Goal: Information Seeking & Learning: Learn about a topic

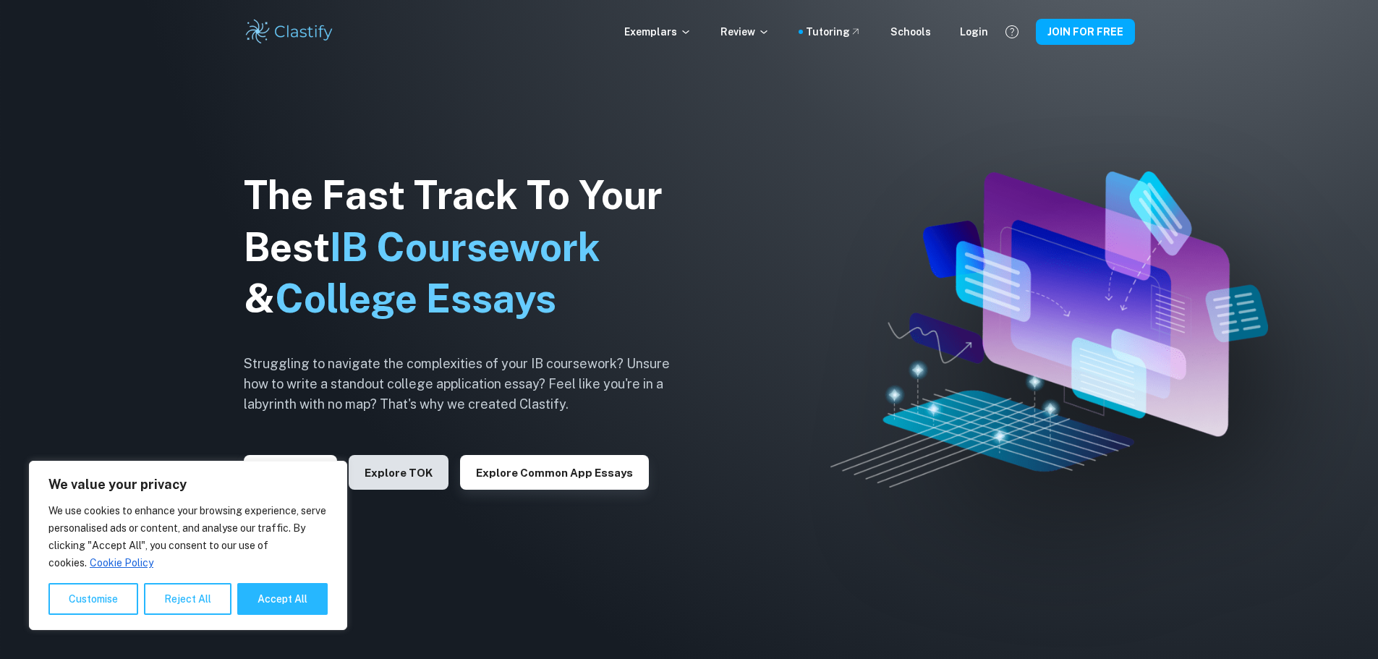
click at [404, 475] on button "Explore TOK" at bounding box center [399, 472] width 100 height 35
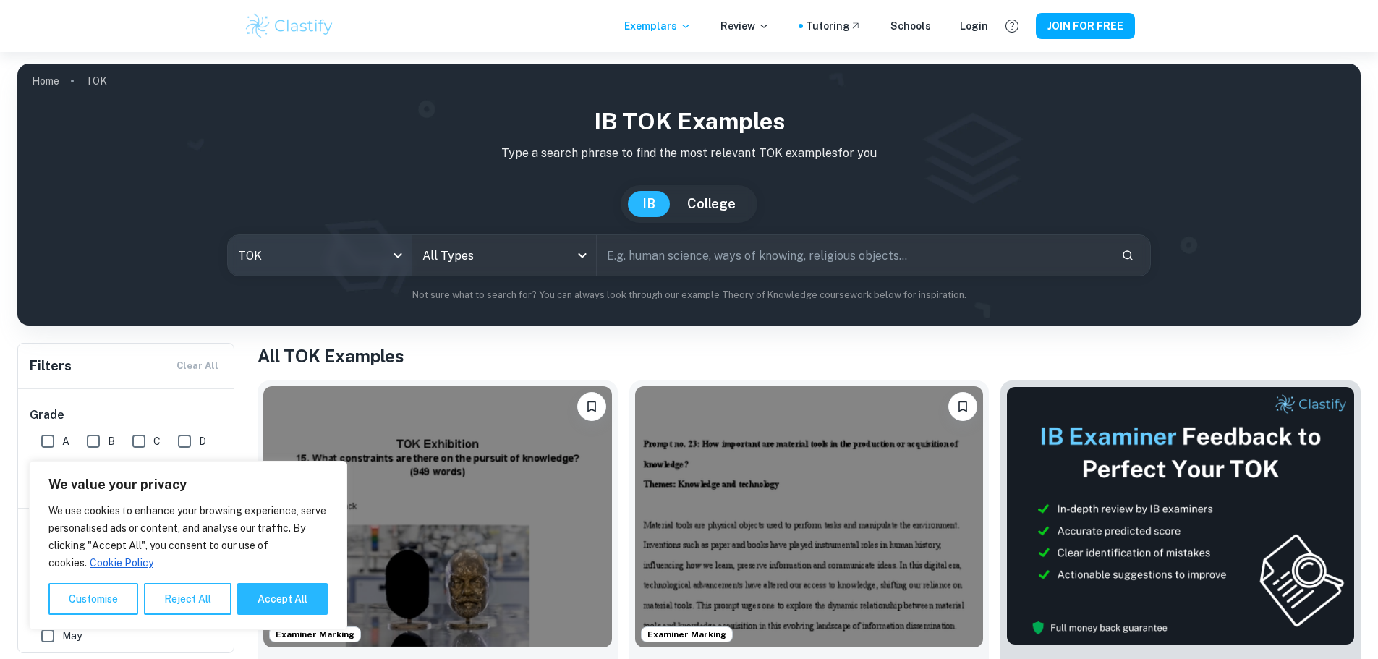
click at [292, 261] on body "We value your privacy We use cookies to enhance your browsing experience, serve…" at bounding box center [689, 381] width 1378 height 659
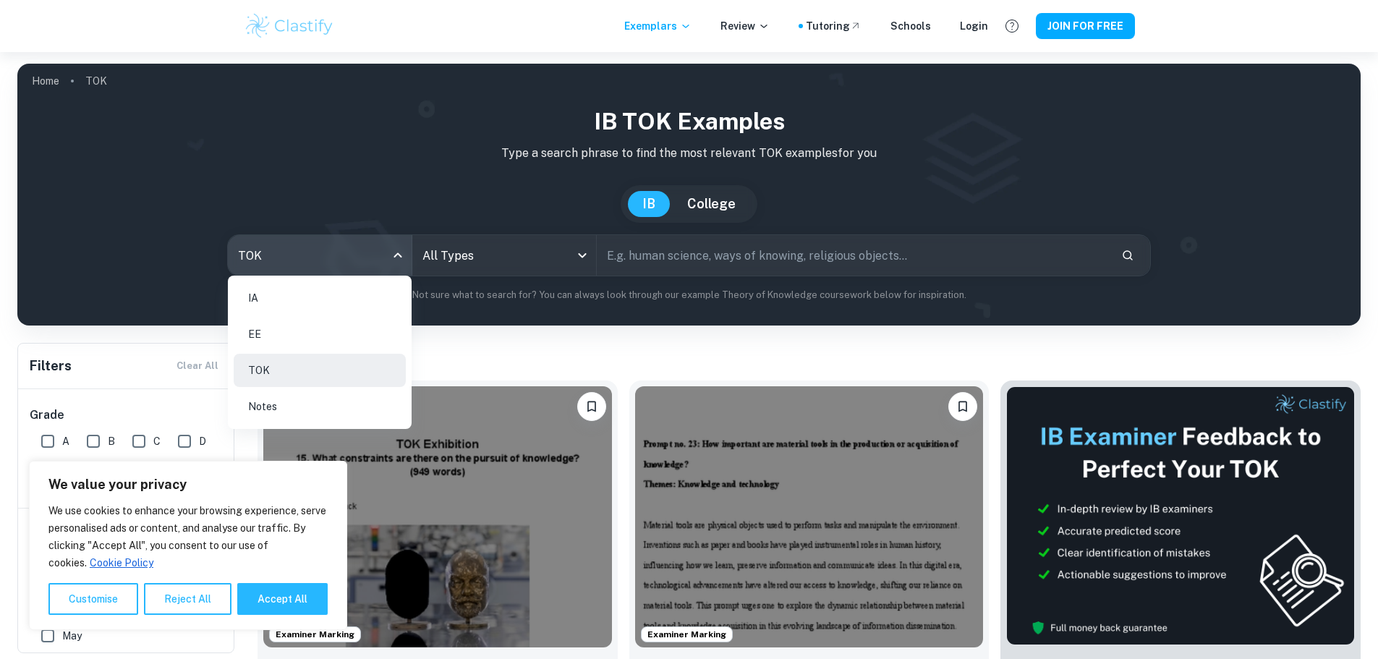
click at [294, 376] on li "TOK" at bounding box center [320, 370] width 172 height 33
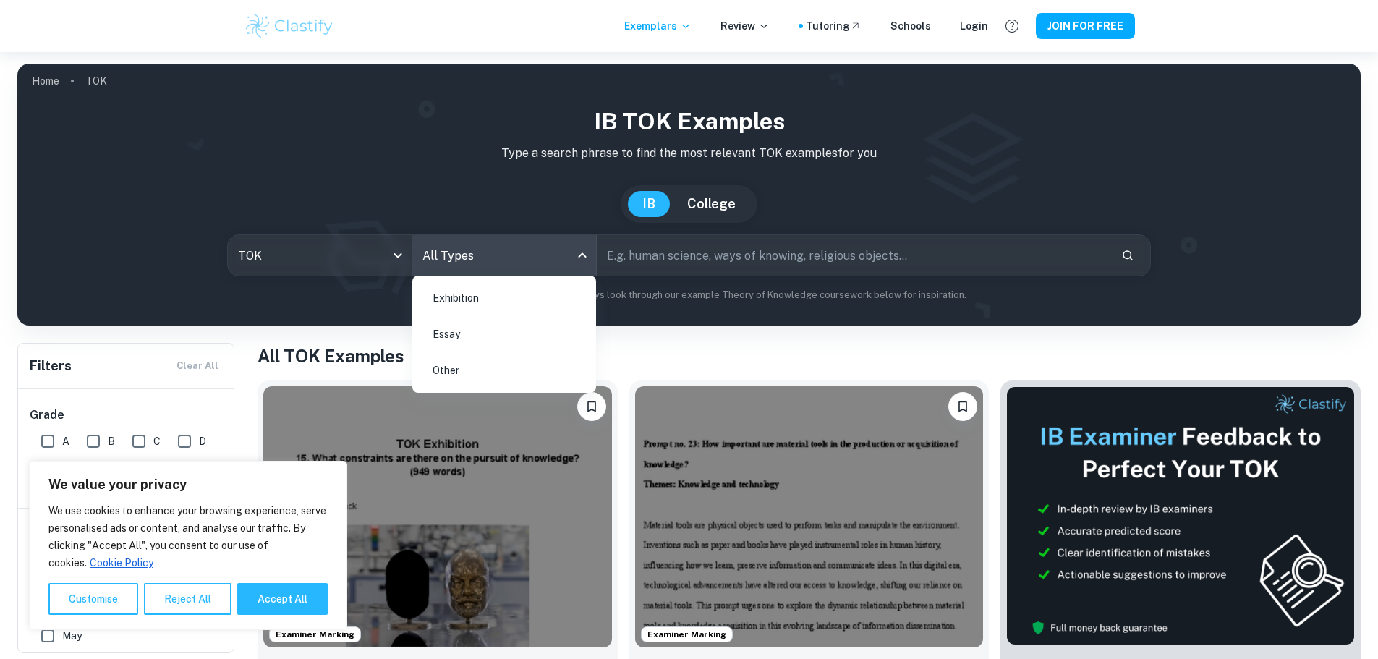
click at [527, 273] on body "We value your privacy We use cookies to enhance your browsing experience, serve…" at bounding box center [689, 381] width 1378 height 659
click at [485, 336] on li "Essay" at bounding box center [504, 334] width 172 height 33
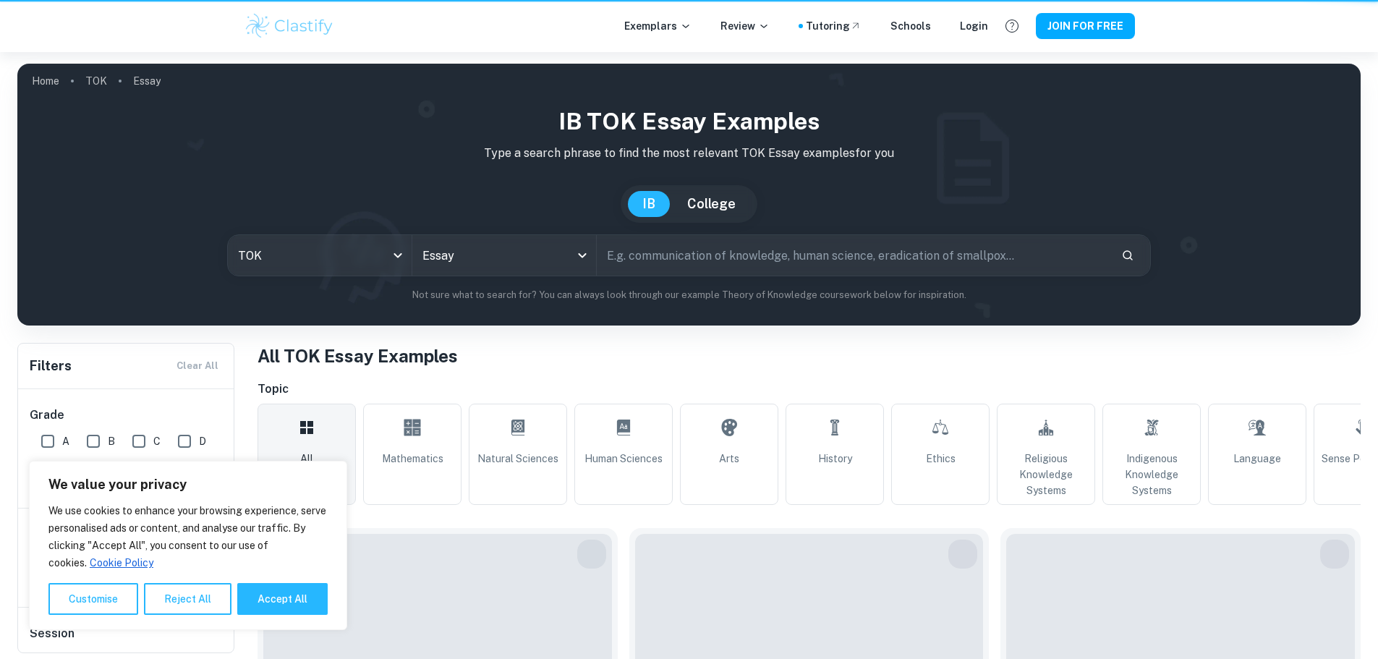
click at [698, 241] on input "text" at bounding box center [853, 255] width 513 height 41
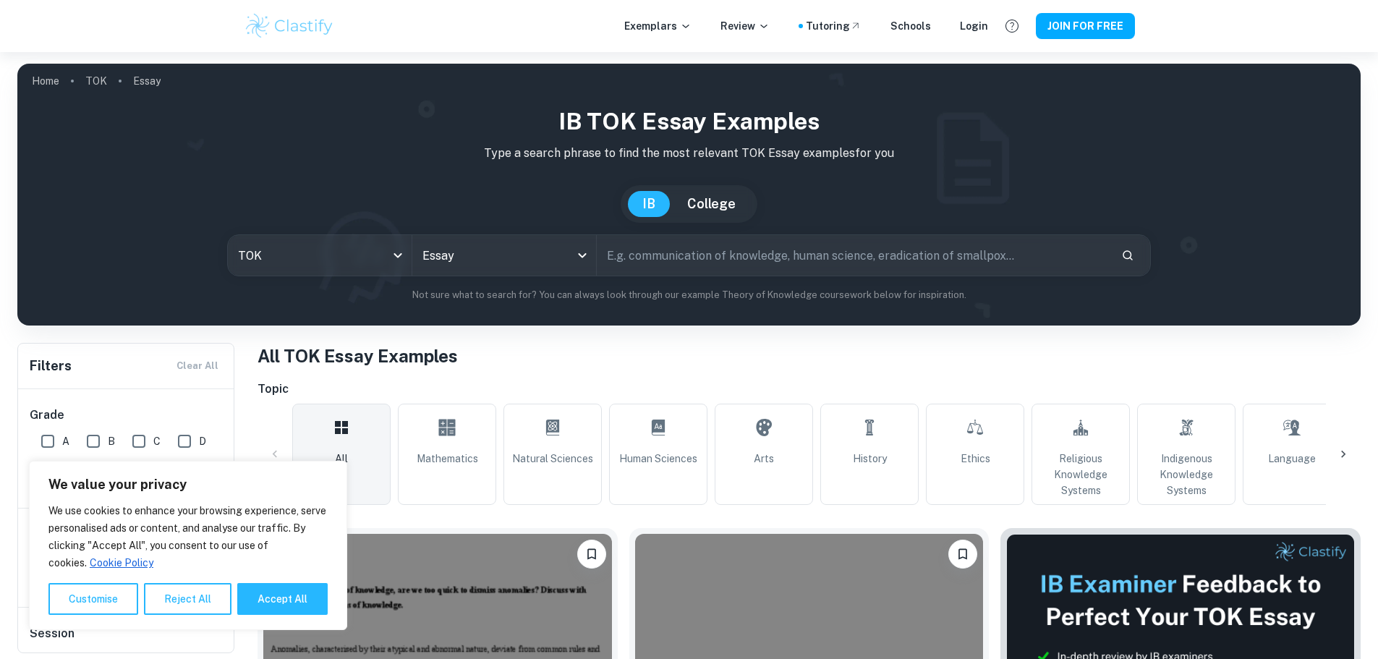
paste input "Do the ever-improving tools of an area of knowledge always result in improved k…"
type input "Do the ever-improving tools of an area of knowledge always result in improved k…"
click at [1129, 244] on button "Search" at bounding box center [1128, 255] width 25 height 25
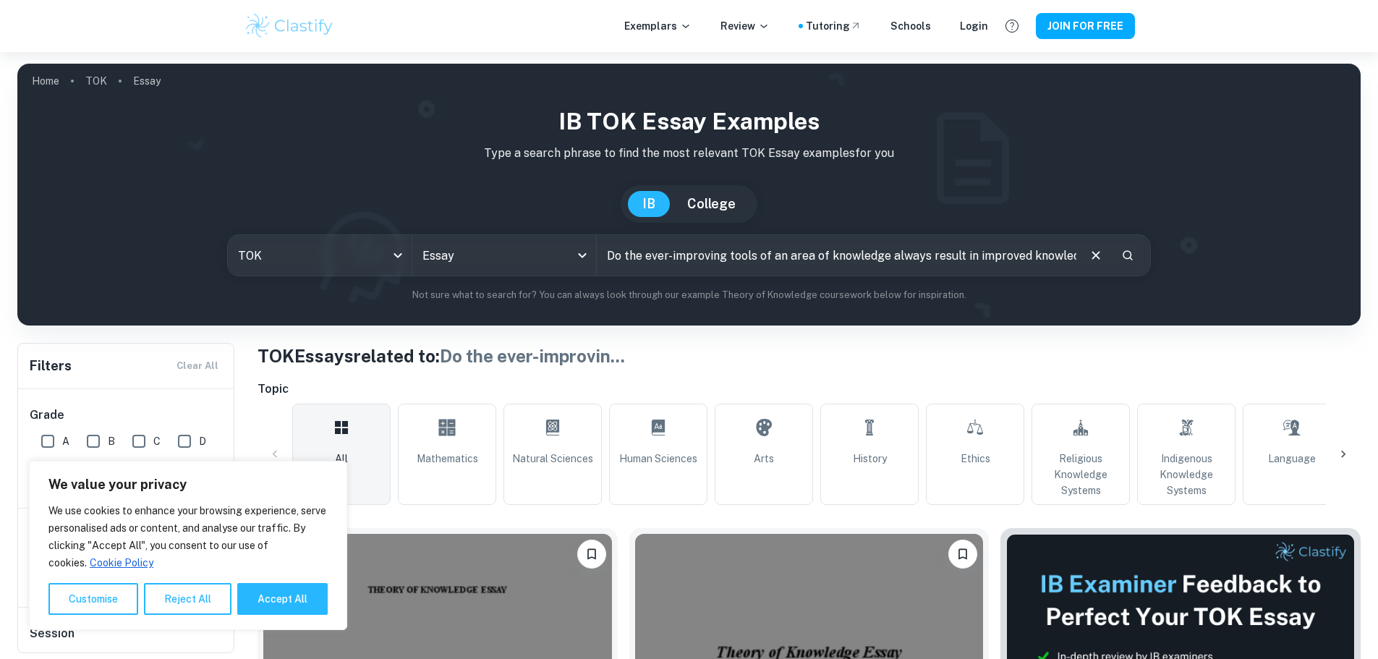
scroll to position [217, 0]
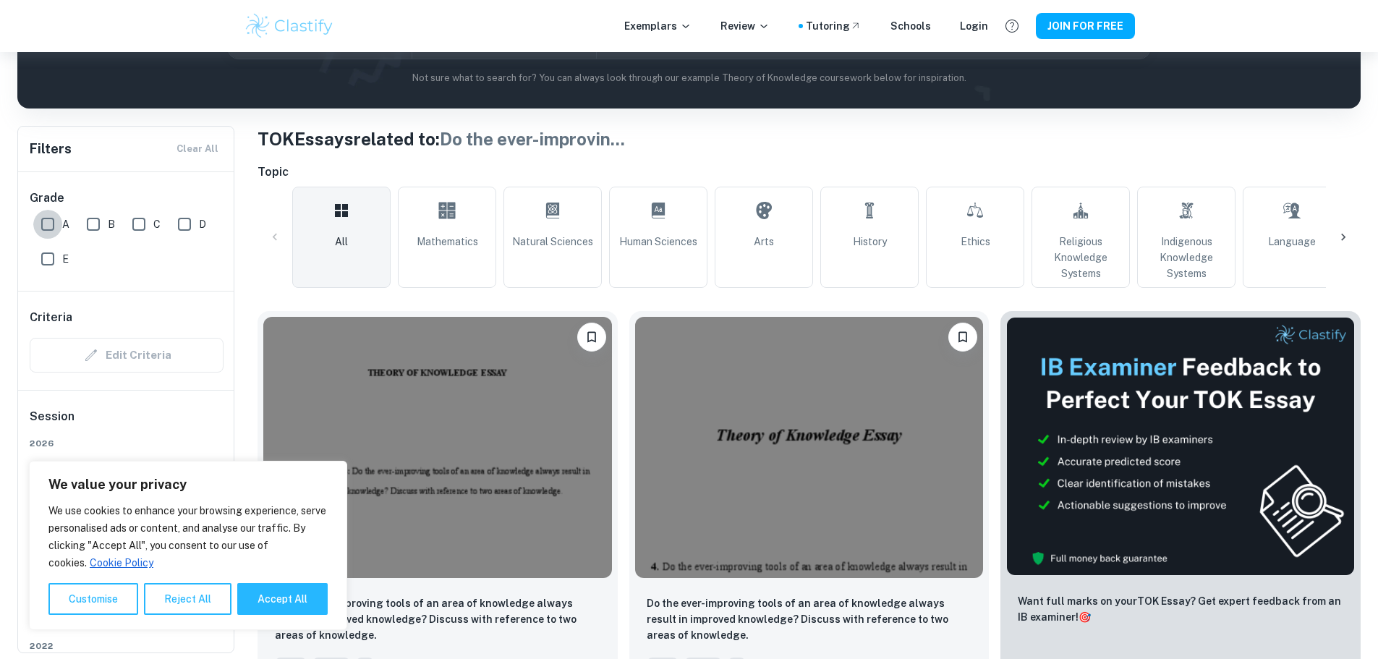
click at [47, 222] on input "A" at bounding box center [47, 224] width 29 height 29
checkbox input "true"
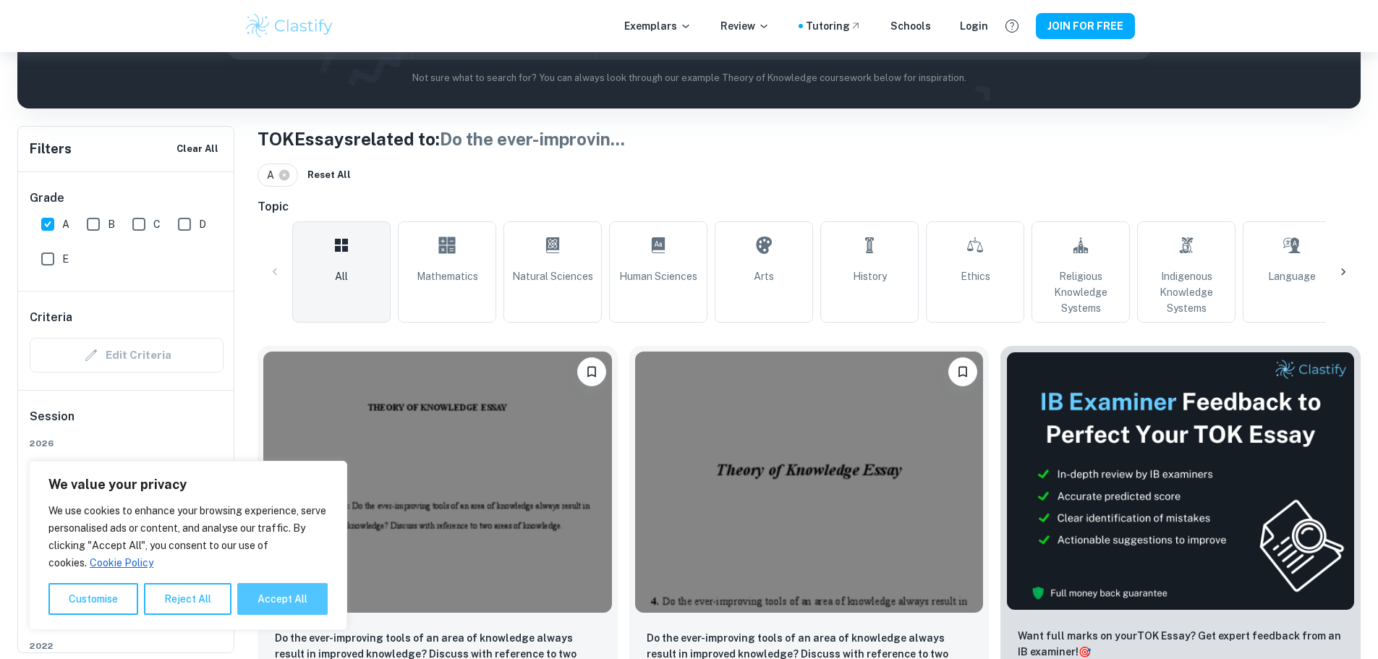
click at [293, 601] on button "Accept All" at bounding box center [282, 599] width 90 height 32
checkbox input "true"
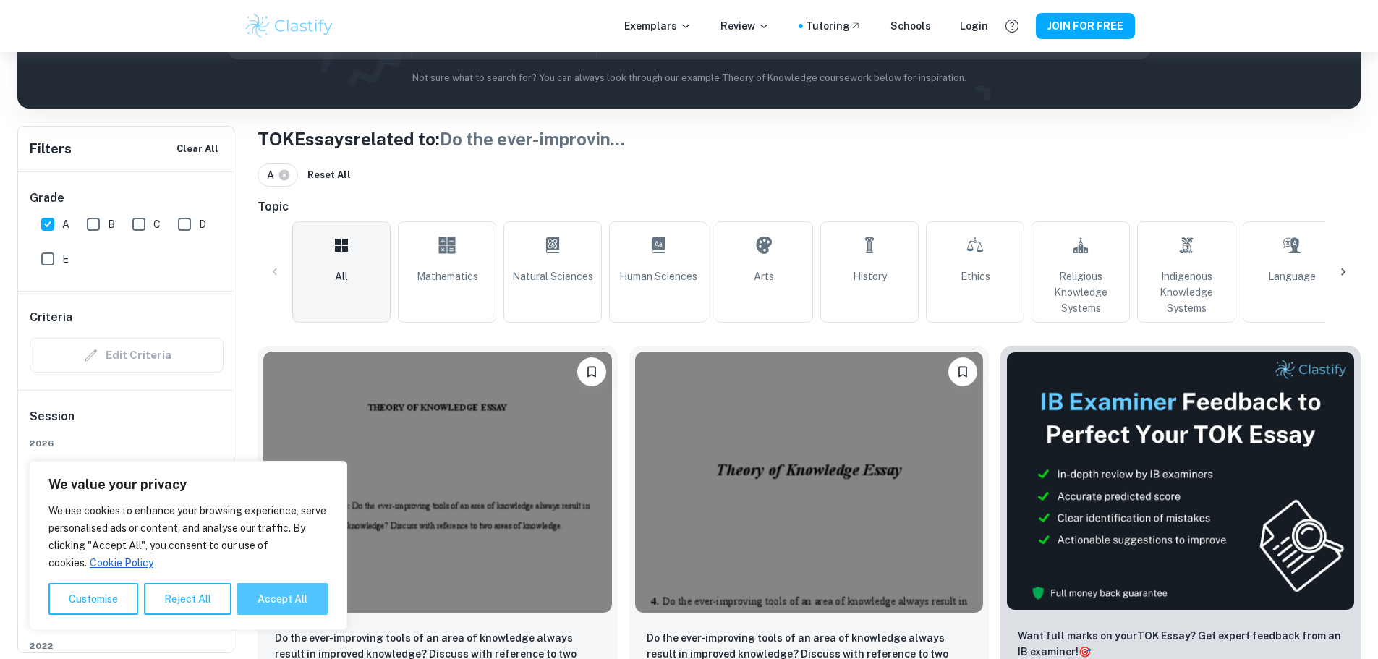
checkbox input "true"
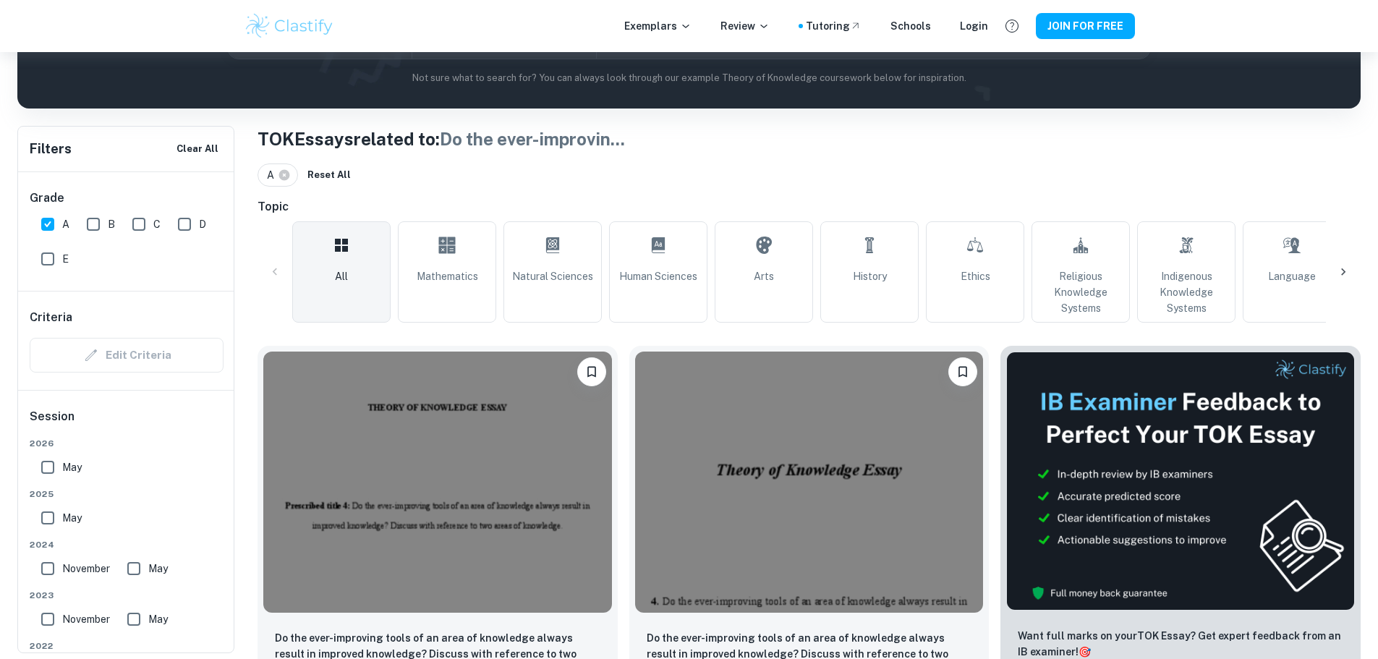
click at [65, 476] on label "May" at bounding box center [57, 467] width 48 height 29
click at [62, 476] on input "May" at bounding box center [47, 467] width 29 height 29
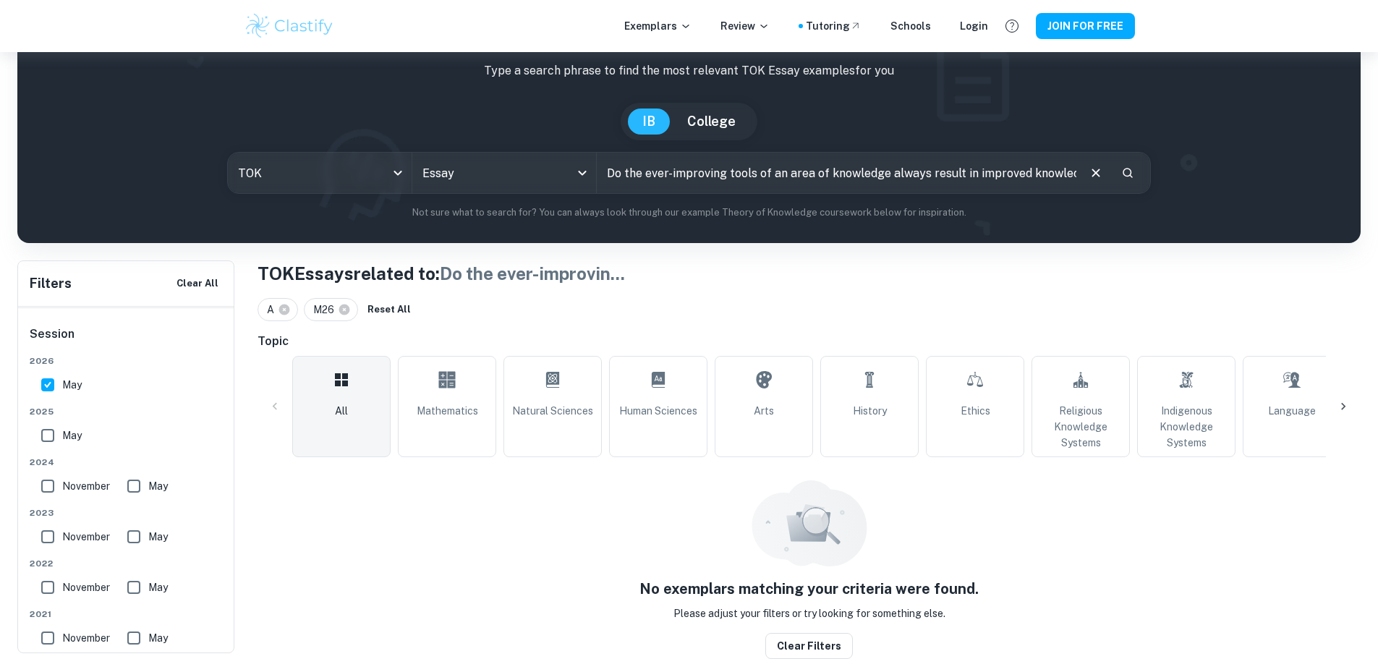
click at [67, 397] on label "May" at bounding box center [57, 384] width 48 height 29
click at [62, 397] on input "May" at bounding box center [47, 384] width 29 height 29
checkbox input "false"
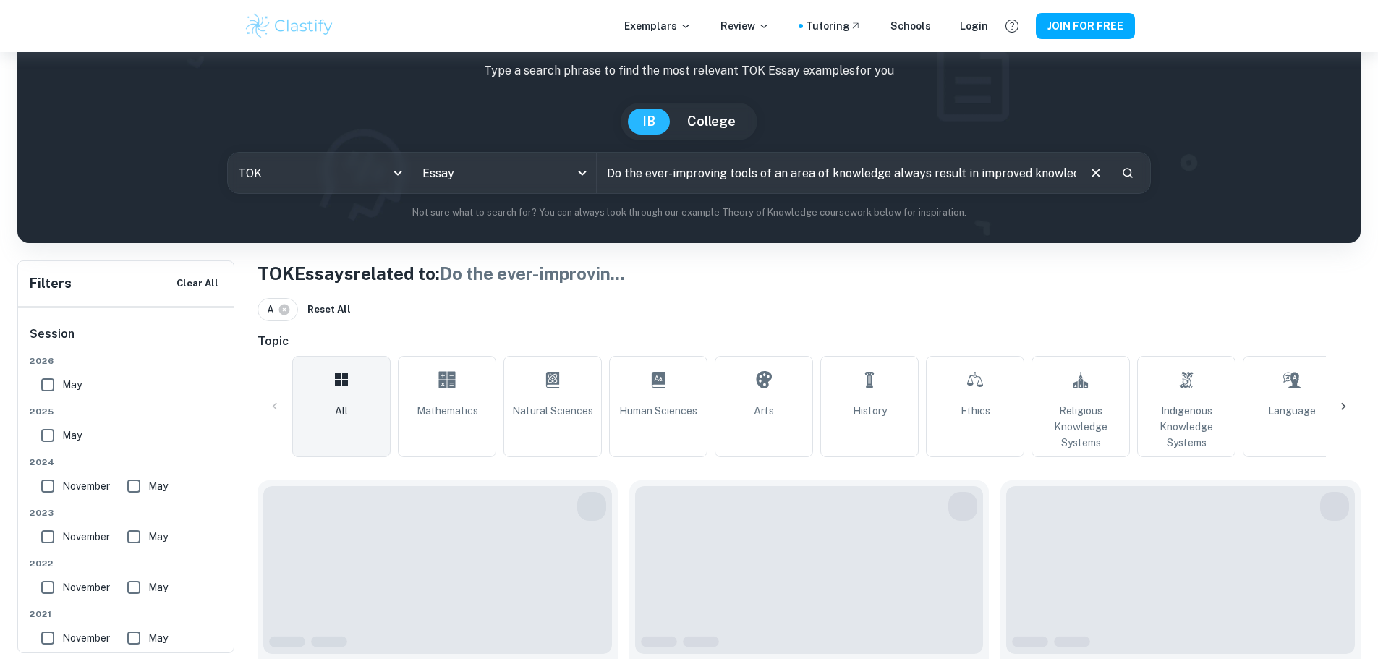
click at [68, 444] on span "May" at bounding box center [72, 436] width 20 height 16
click at [62, 444] on input "May" at bounding box center [47, 435] width 29 height 29
checkbox input "true"
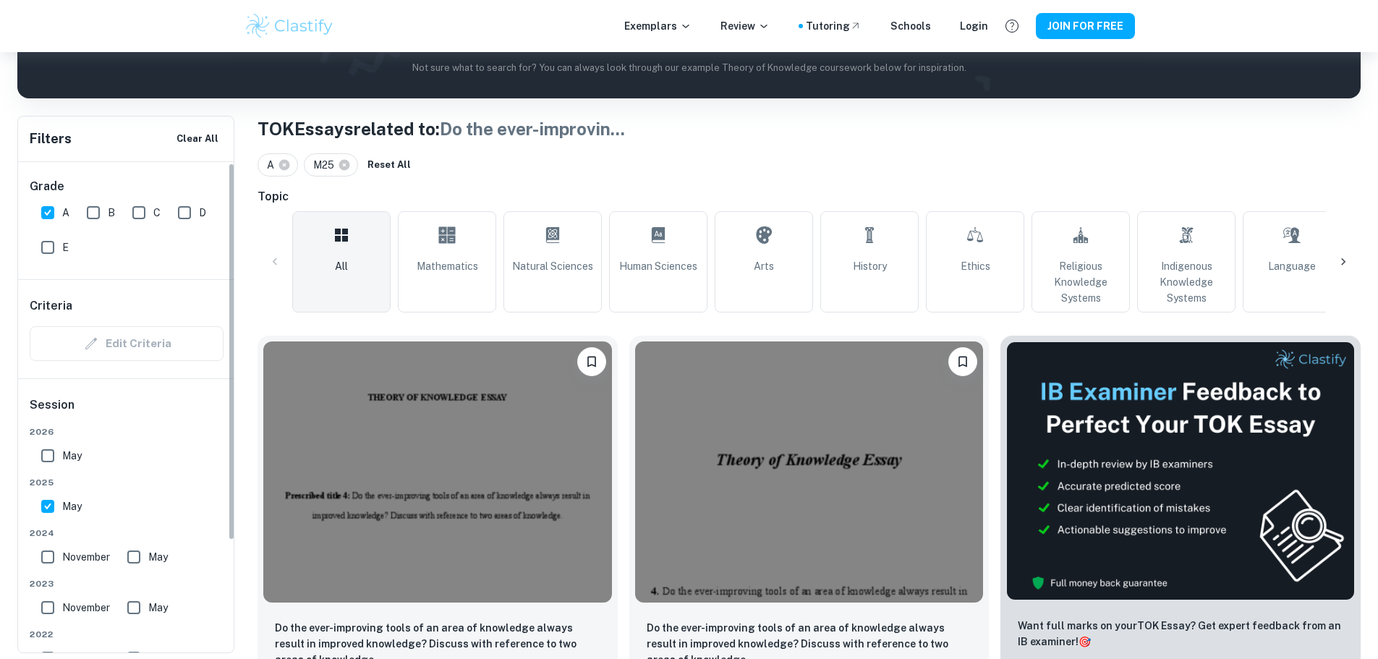
scroll to position [0, 0]
click at [415, 516] on img at bounding box center [437, 469] width 349 height 261
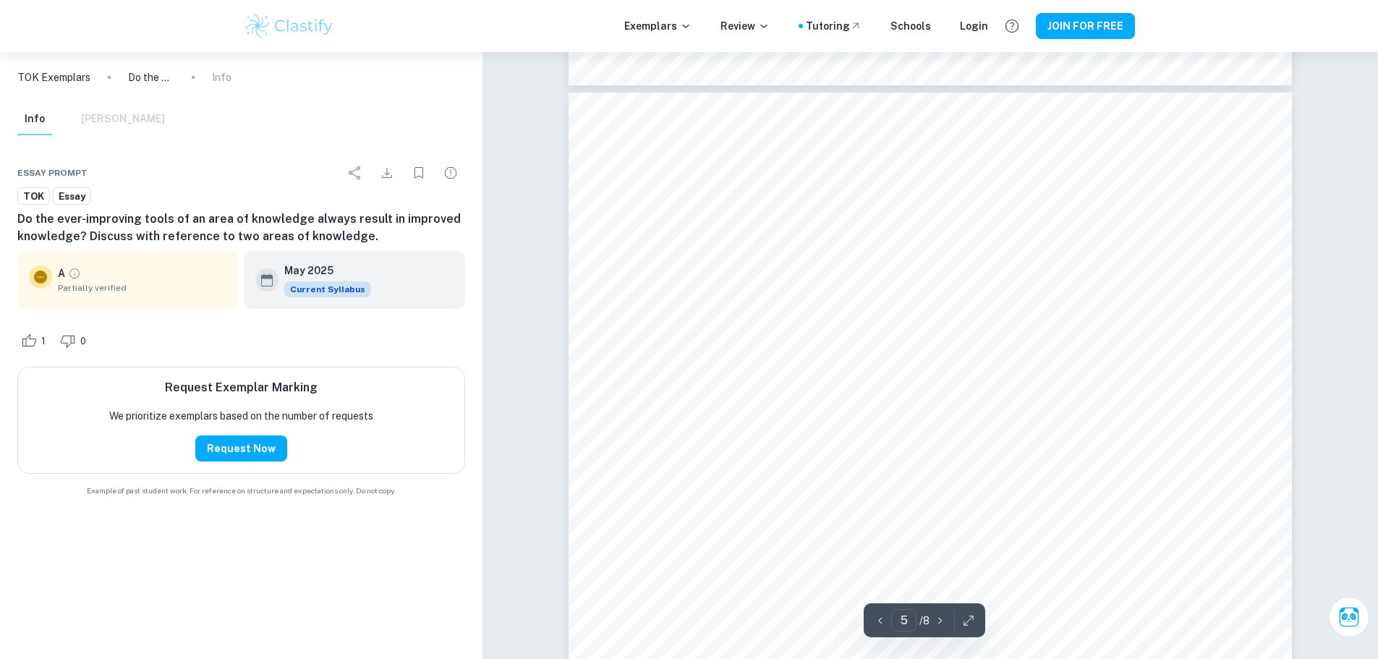
scroll to position [4196, 0]
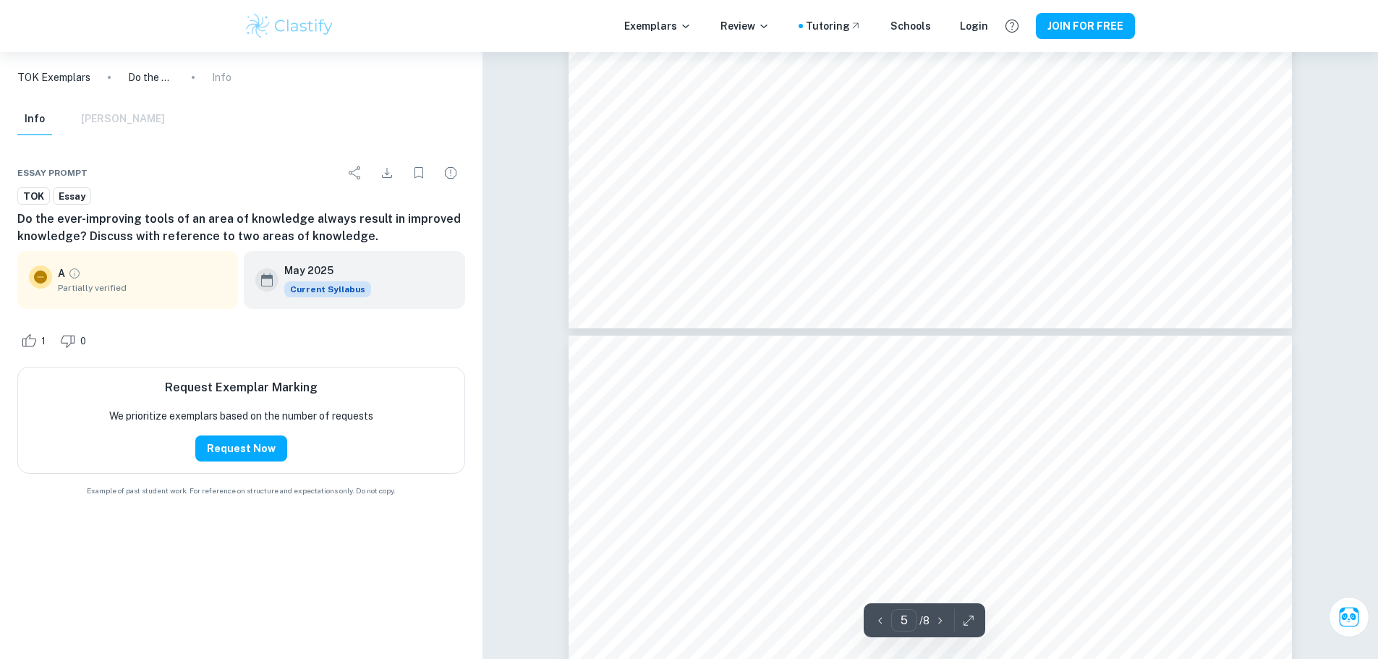
type input "6"
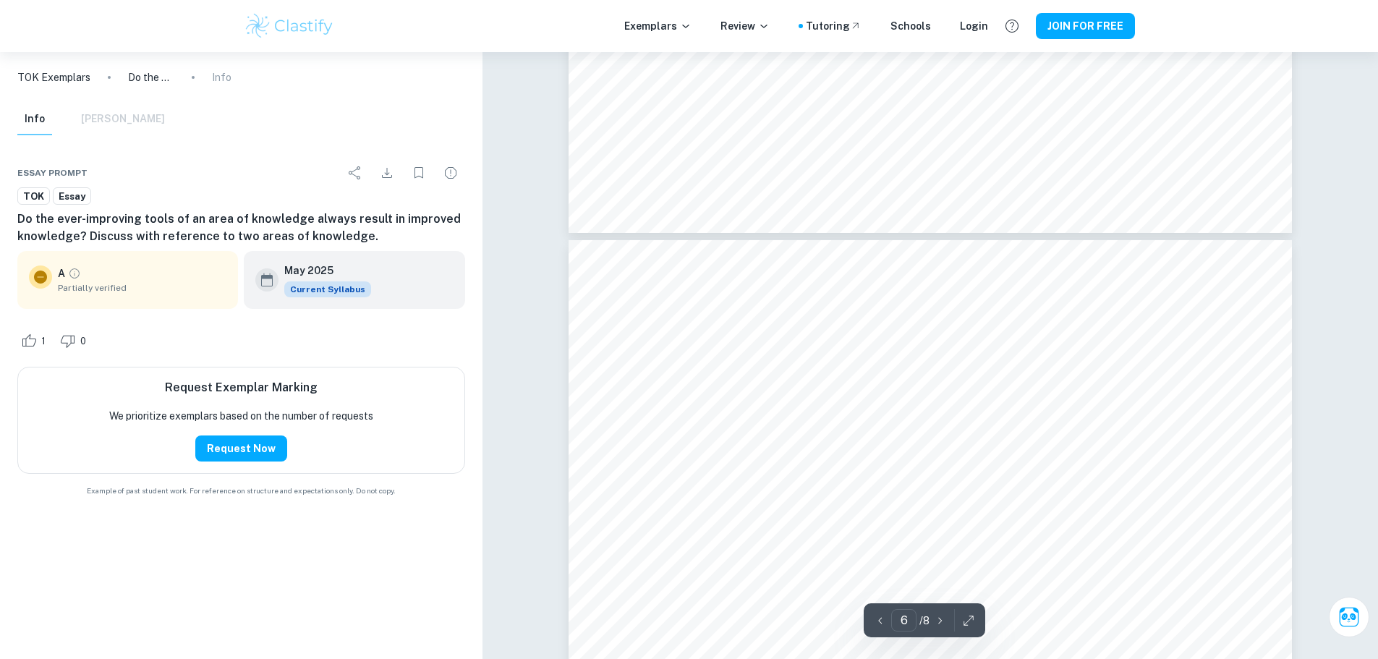
scroll to position [4992, 0]
